Goal: Find specific page/section: Find specific page/section

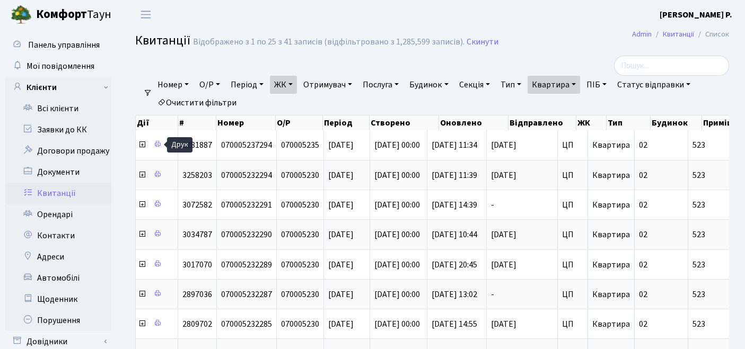
select select "25"
click at [233, 101] on link "Очистити фільтри" at bounding box center [196, 103] width 87 height 18
select select
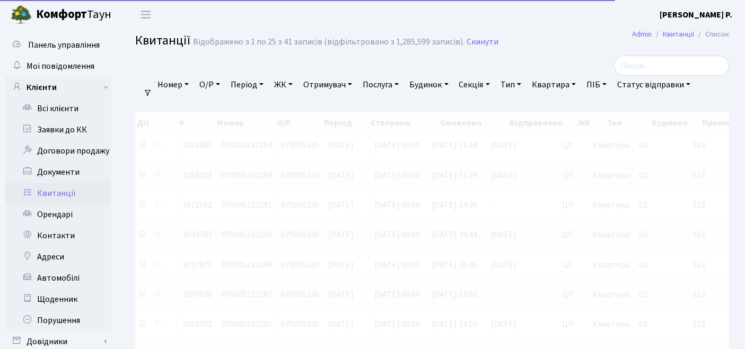
click at [282, 86] on link "ЖК" at bounding box center [283, 85] width 27 height 18
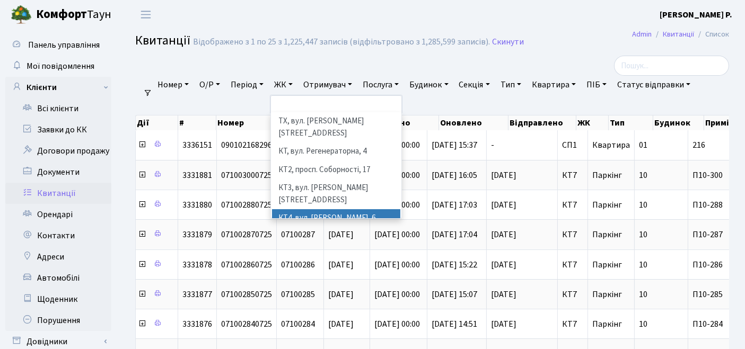
click at [312, 209] on li "КТ4, вул. [PERSON_NAME], 6" at bounding box center [336, 218] width 129 height 19
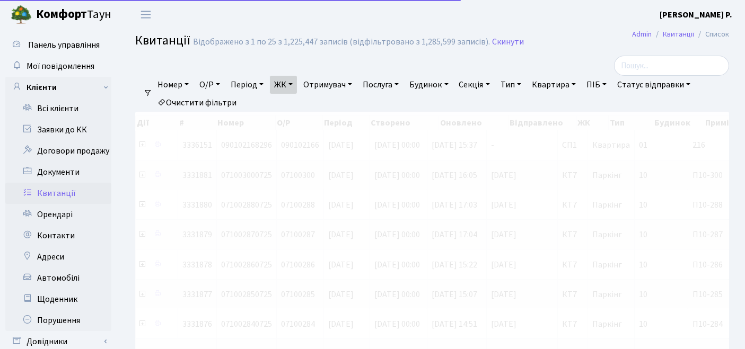
click at [575, 89] on link "Квартира" at bounding box center [554, 85] width 52 height 18
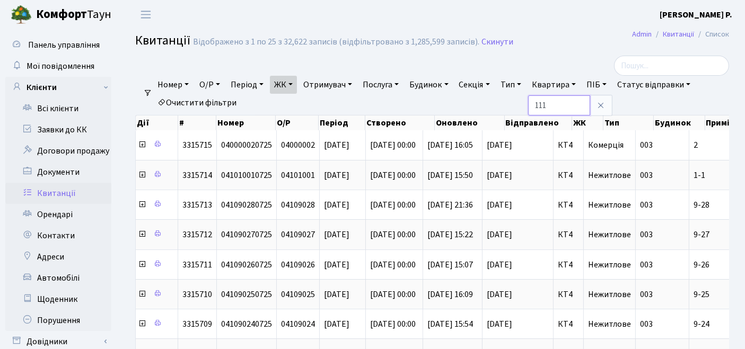
type input "111"
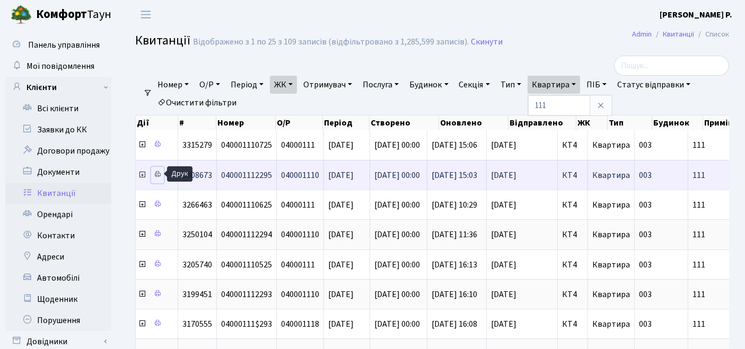
click at [157, 174] on icon at bounding box center [157, 174] width 7 height 7
